Goal: Find specific page/section: Find specific page/section

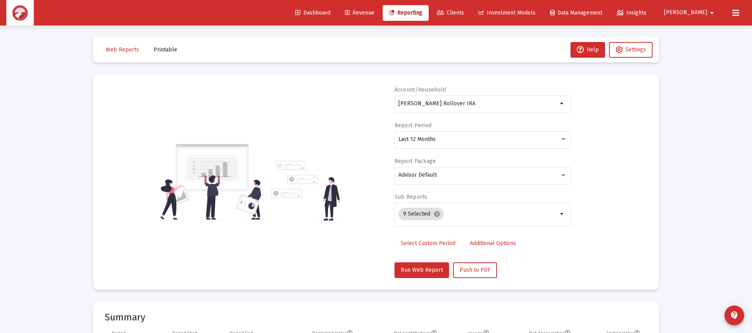
select select "View 6 months"
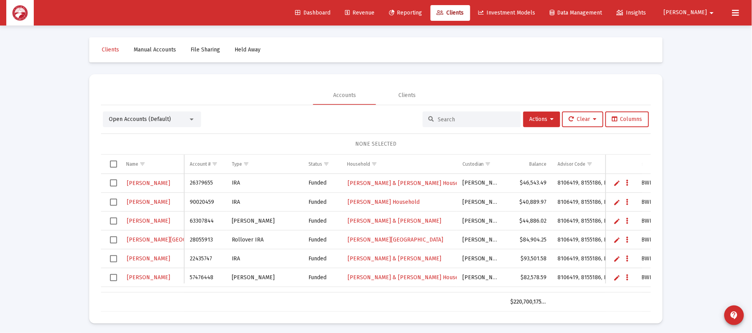
click at [483, 118] on input at bounding box center [476, 119] width 77 height 7
type input "[PERSON_NAME]"
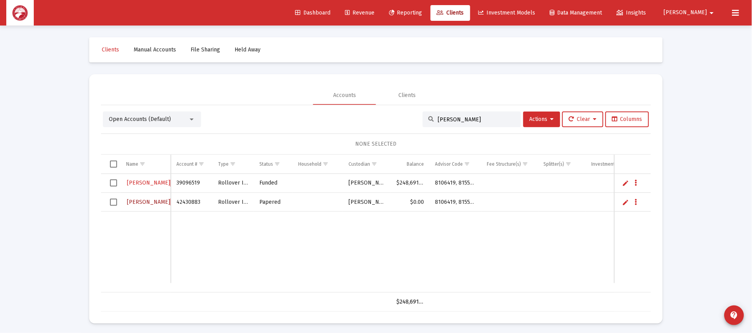
click at [138, 201] on span "[PERSON_NAME]" at bounding box center [170, 202] width 86 height 7
